Goal: Transaction & Acquisition: Purchase product/service

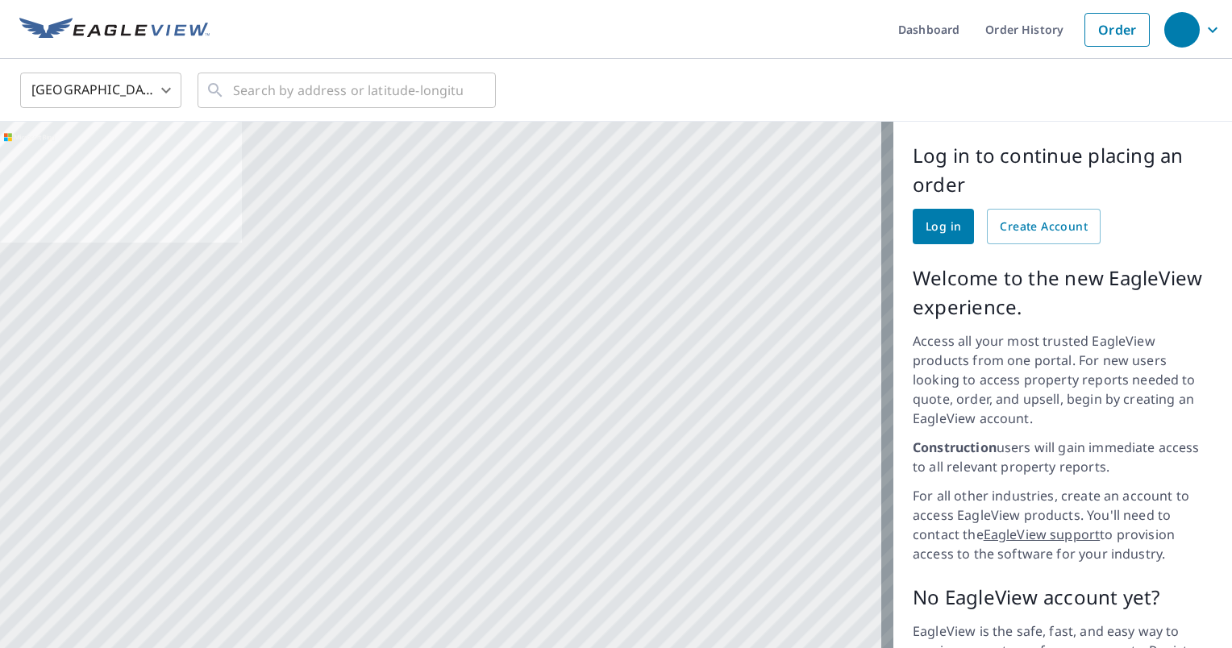
click at [926, 224] on span "Log in" at bounding box center [943, 227] width 35 height 20
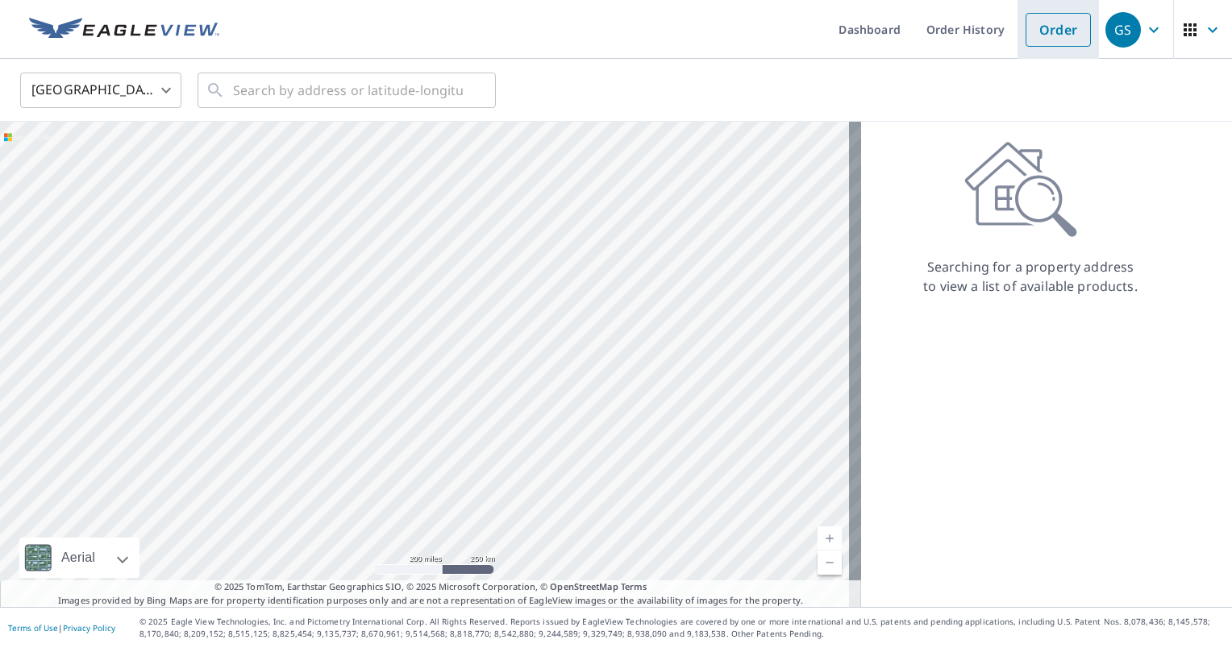
click at [1051, 32] on link "Order" at bounding box center [1058, 30] width 65 height 34
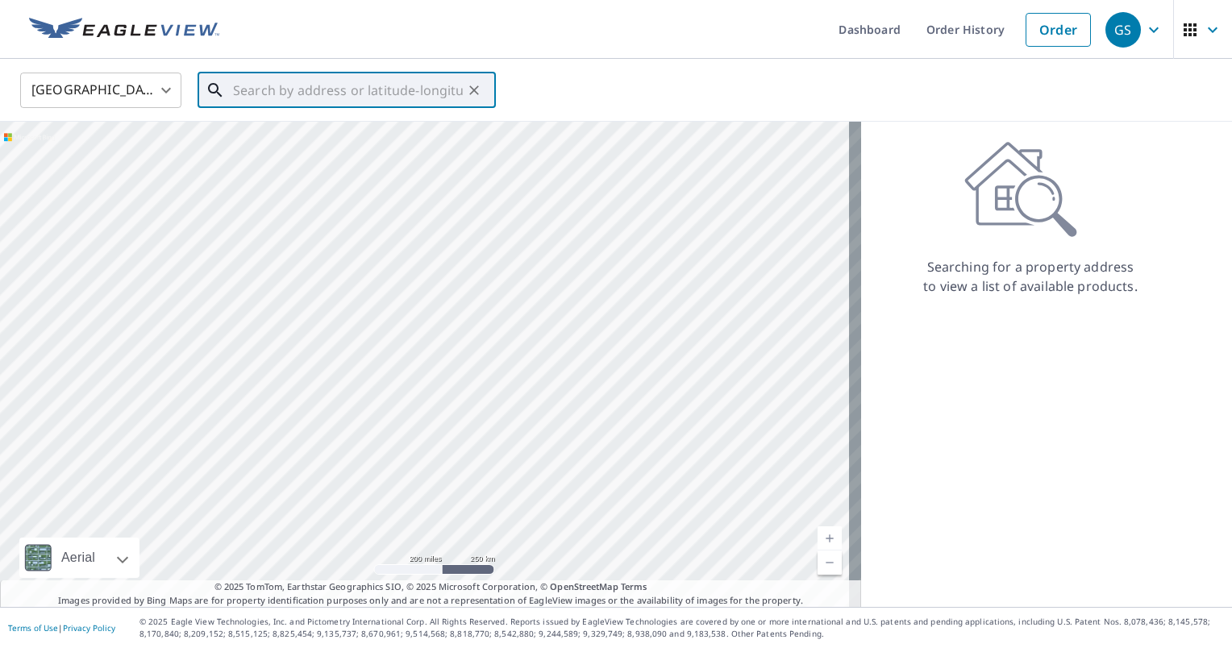
click at [281, 91] on input "text" at bounding box center [348, 90] width 230 height 45
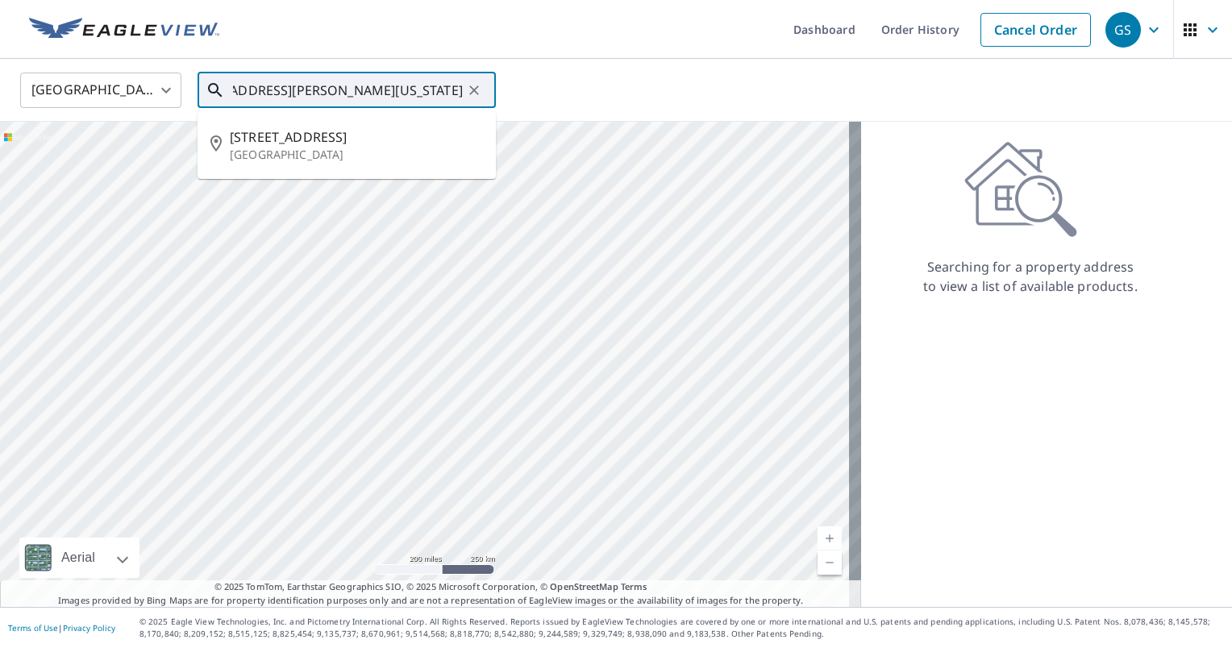
scroll to position [0, 85]
type input "18925 Windy Point Lane Valley Lee Maryland 20692"
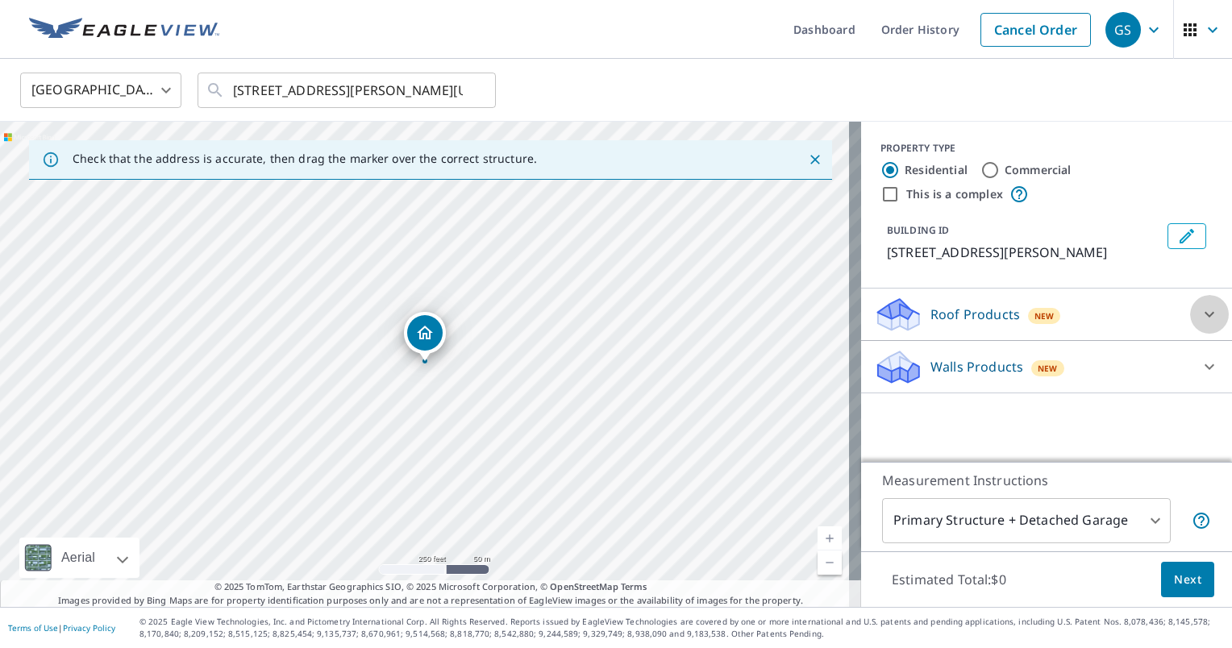
click at [1200, 315] on icon at bounding box center [1209, 314] width 19 height 19
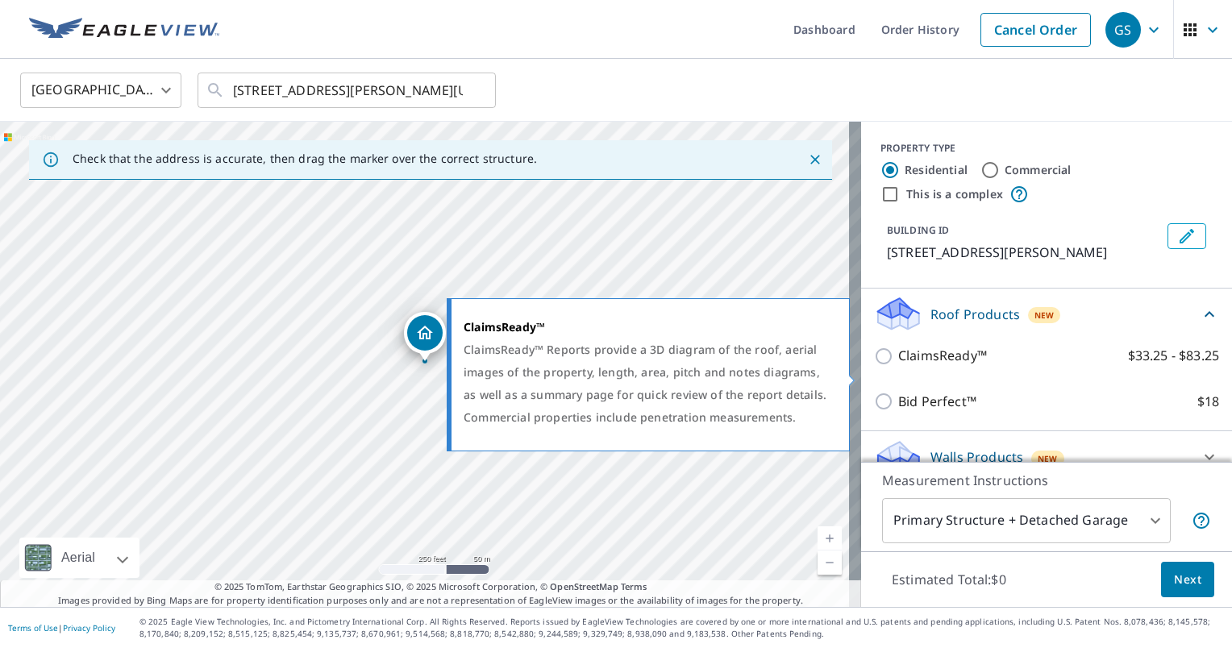
click at [874, 366] on input "ClaimsReady™ $33.25 - $83.25" at bounding box center [886, 356] width 24 height 19
checkbox input "true"
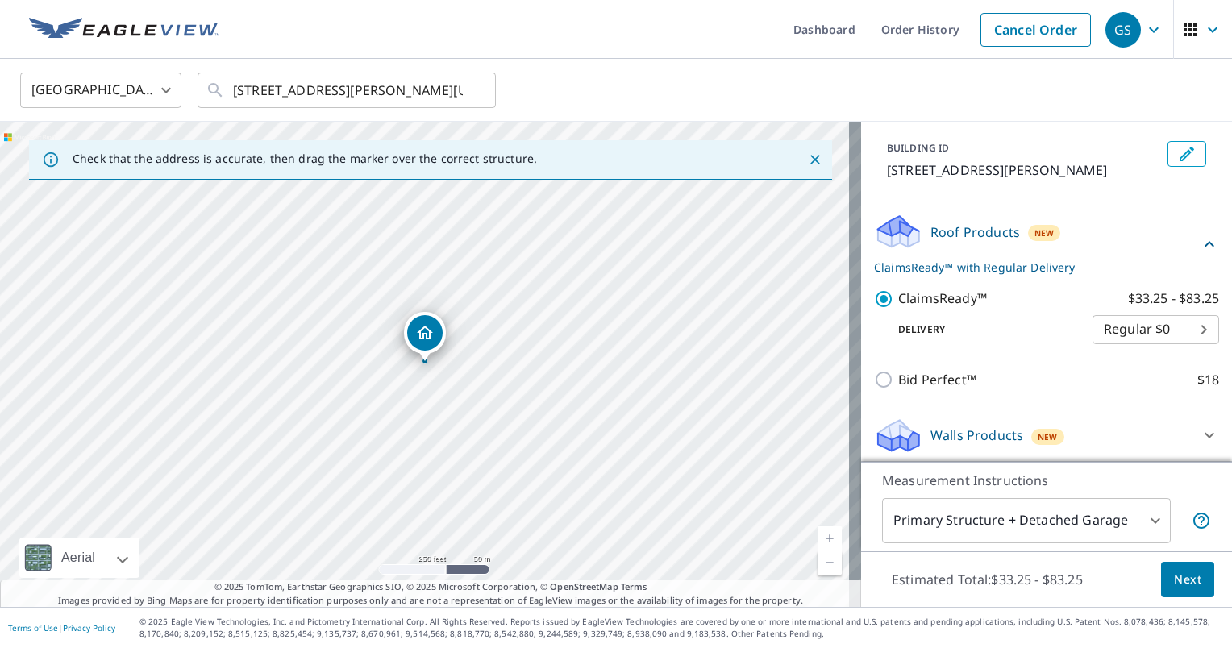
scroll to position [100, 0]
click at [1178, 581] on span "Next" at bounding box center [1187, 580] width 27 height 20
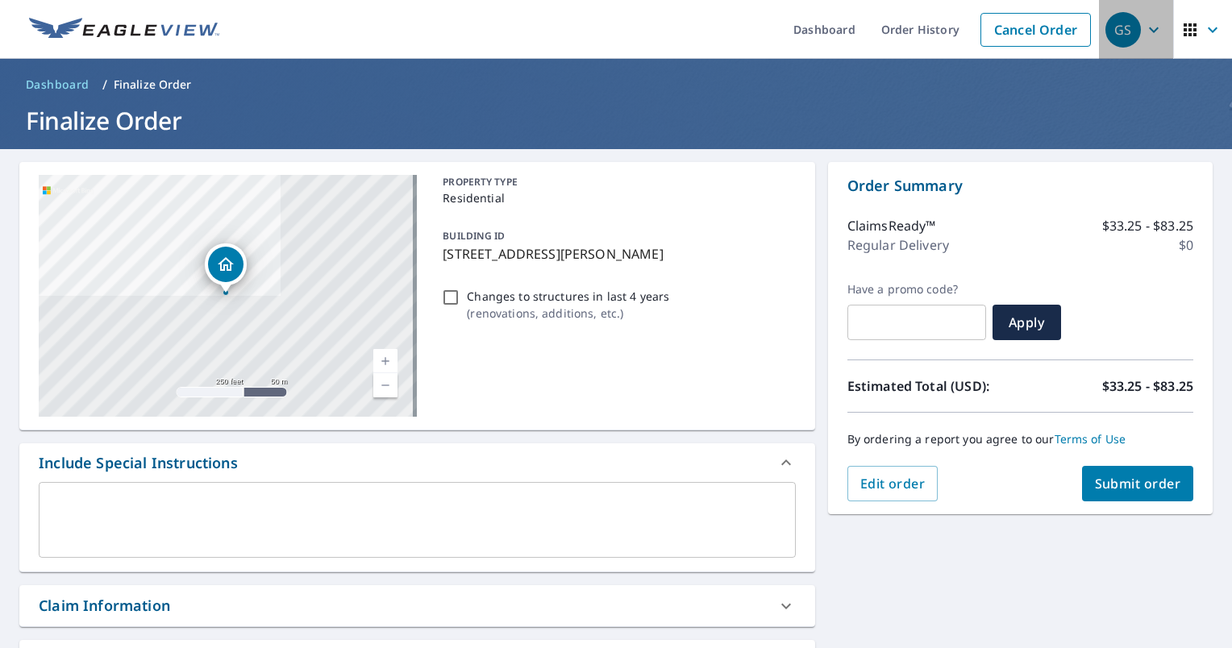
click at [1144, 35] on icon "button" at bounding box center [1153, 29] width 19 height 19
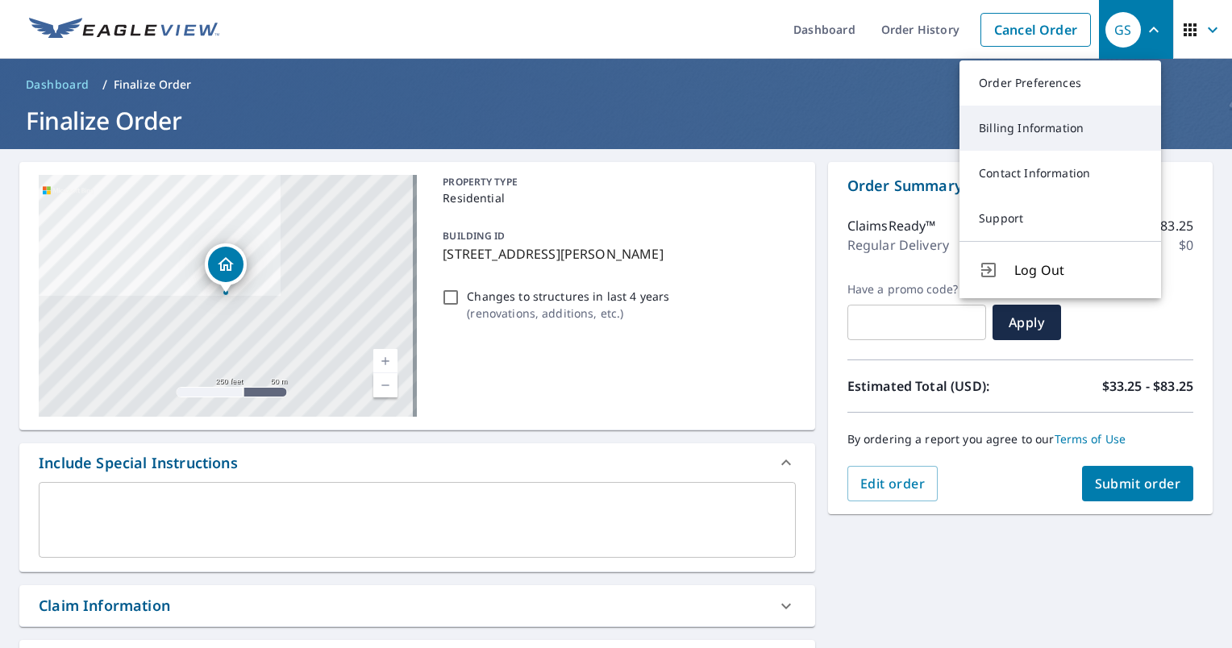
click at [1041, 129] on link "Billing Information" at bounding box center [1061, 128] width 202 height 45
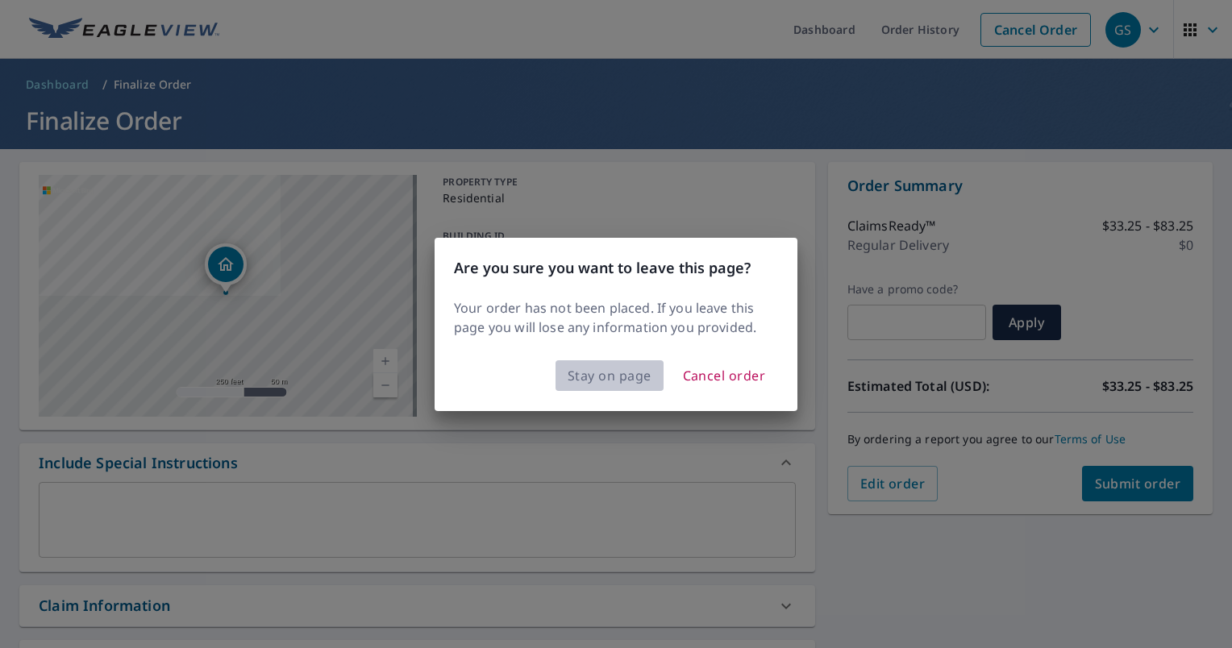
click at [610, 377] on span "Stay on page" at bounding box center [610, 376] width 84 height 23
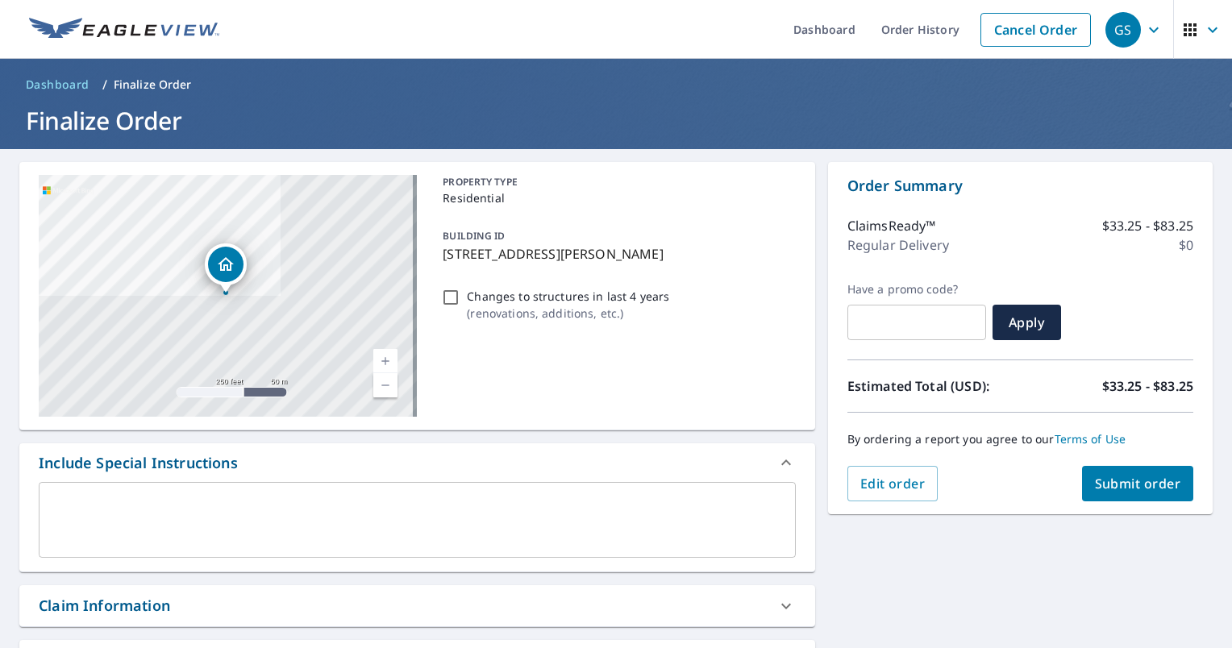
click at [1118, 477] on span "Submit order" at bounding box center [1138, 484] width 86 height 18
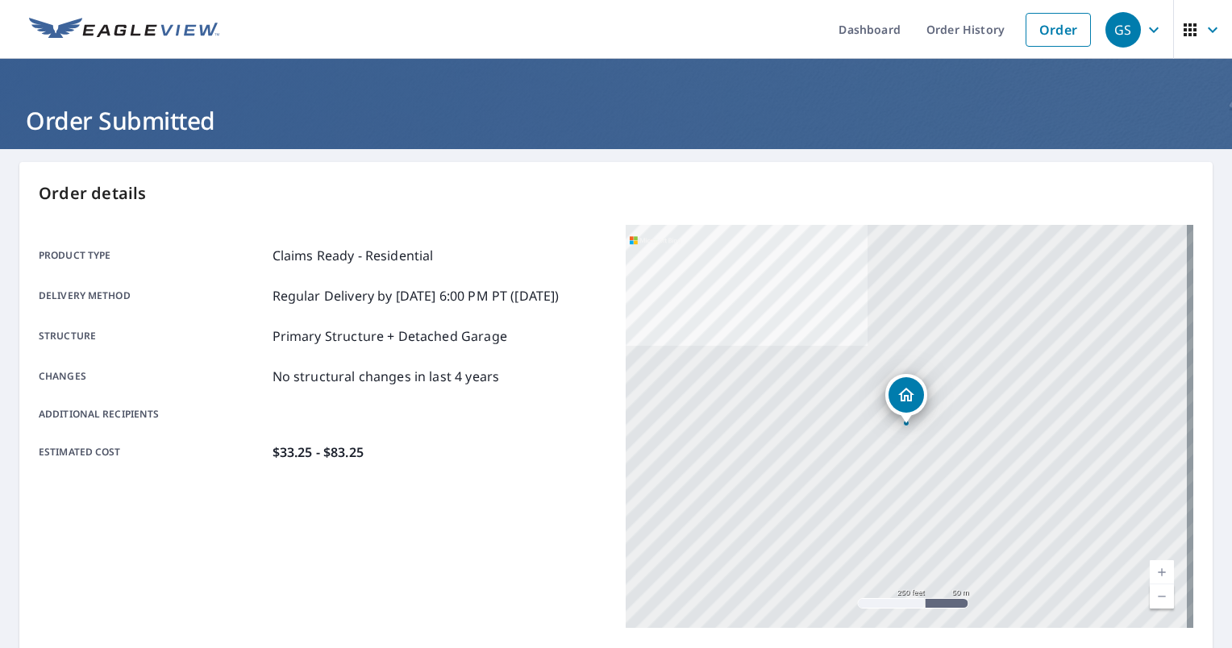
click at [1149, 28] on icon "button" at bounding box center [1154, 30] width 10 height 6
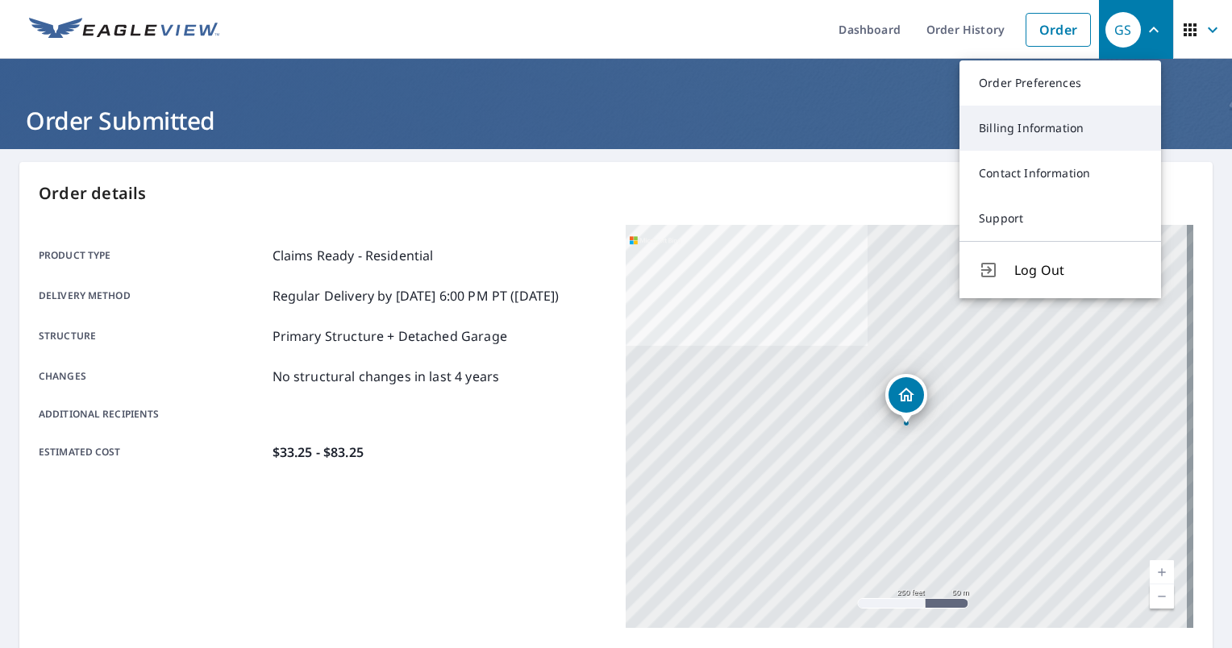
click at [1056, 127] on link "Billing Information" at bounding box center [1061, 128] width 202 height 45
